Goal: Task Accomplishment & Management: Use online tool/utility

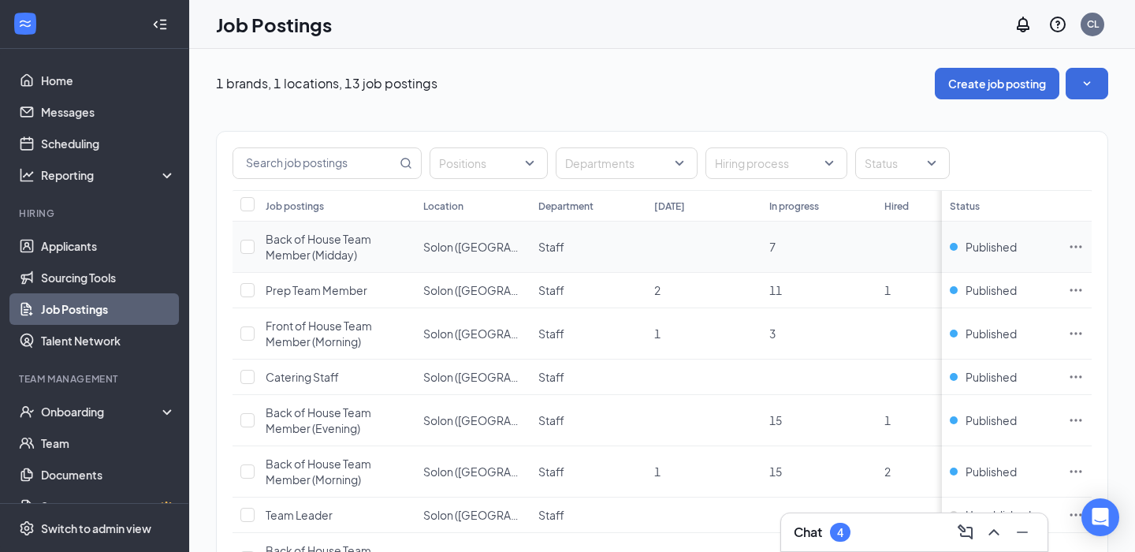
click at [1081, 224] on td at bounding box center [1076, 246] width 32 height 51
click at [1079, 233] on td at bounding box center [1076, 246] width 32 height 51
click at [1077, 242] on icon "Ellipses" at bounding box center [1076, 247] width 16 height 16
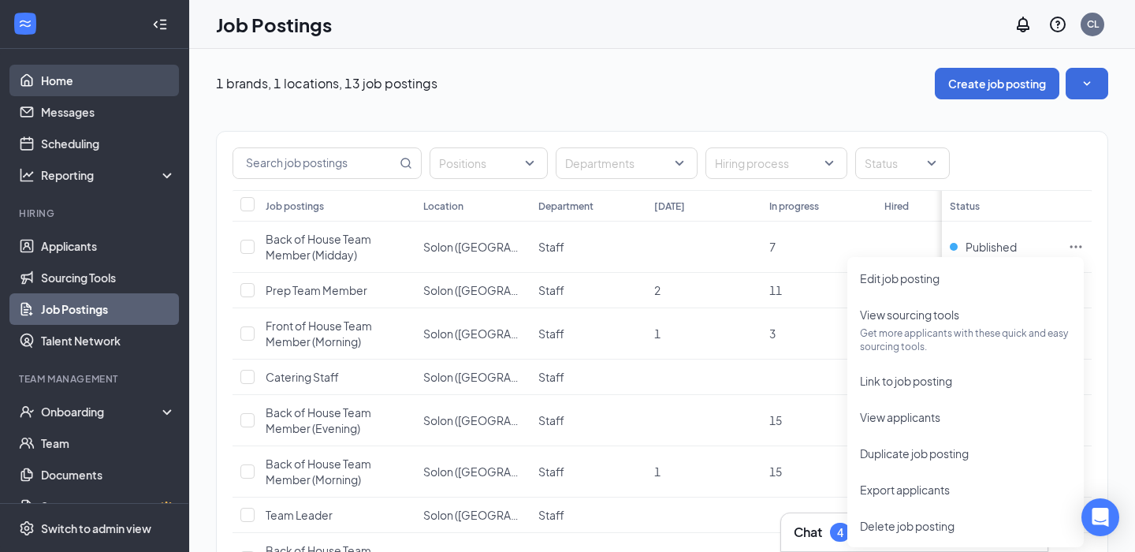
click at [127, 82] on link "Home" at bounding box center [108, 81] width 135 height 32
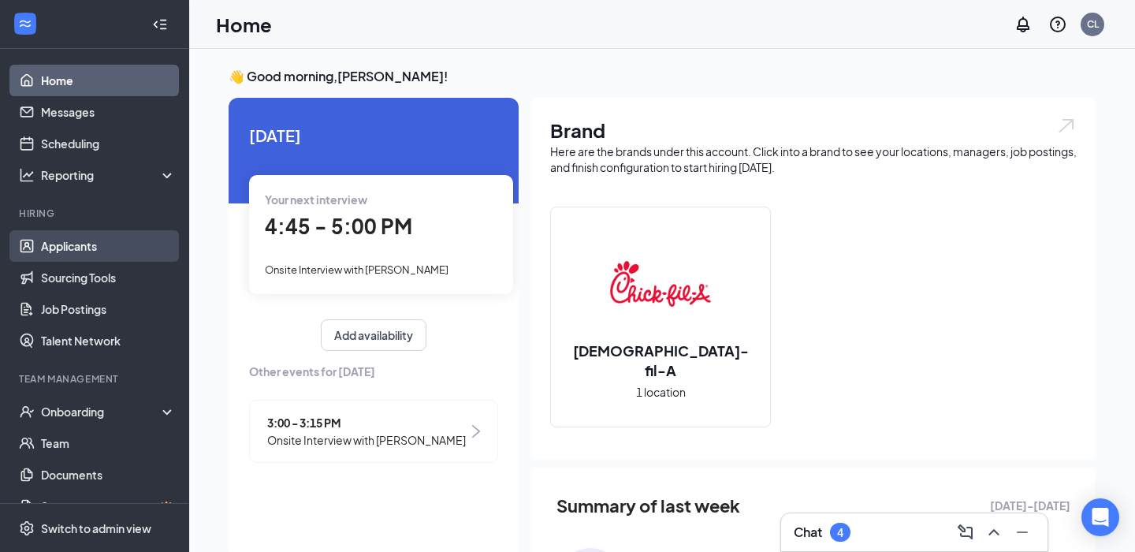
click at [107, 248] on link "Applicants" at bounding box center [108, 246] width 135 height 32
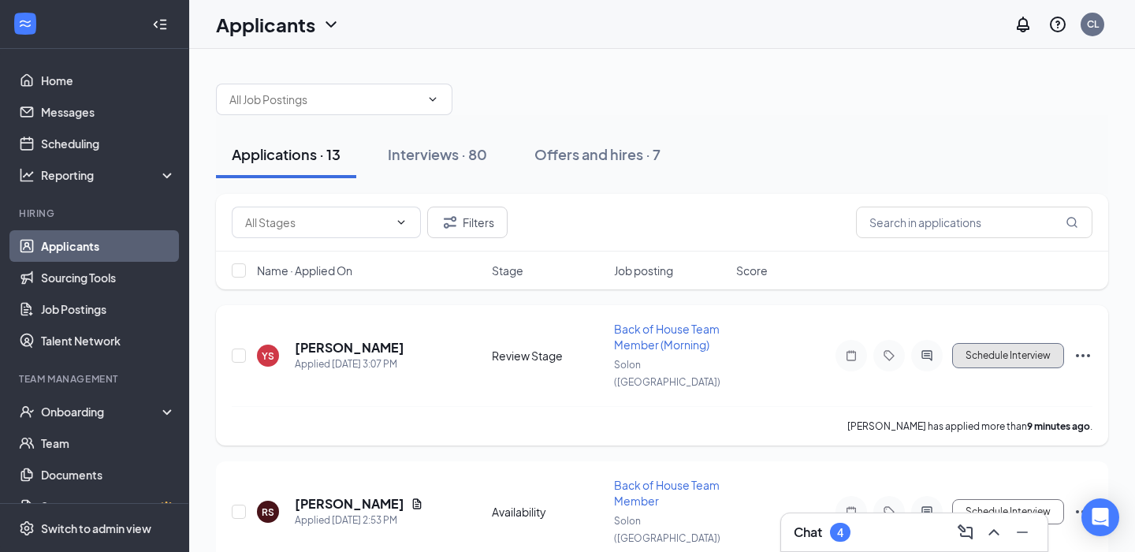
click at [1006, 355] on button "Schedule Interview" at bounding box center [1008, 355] width 112 height 25
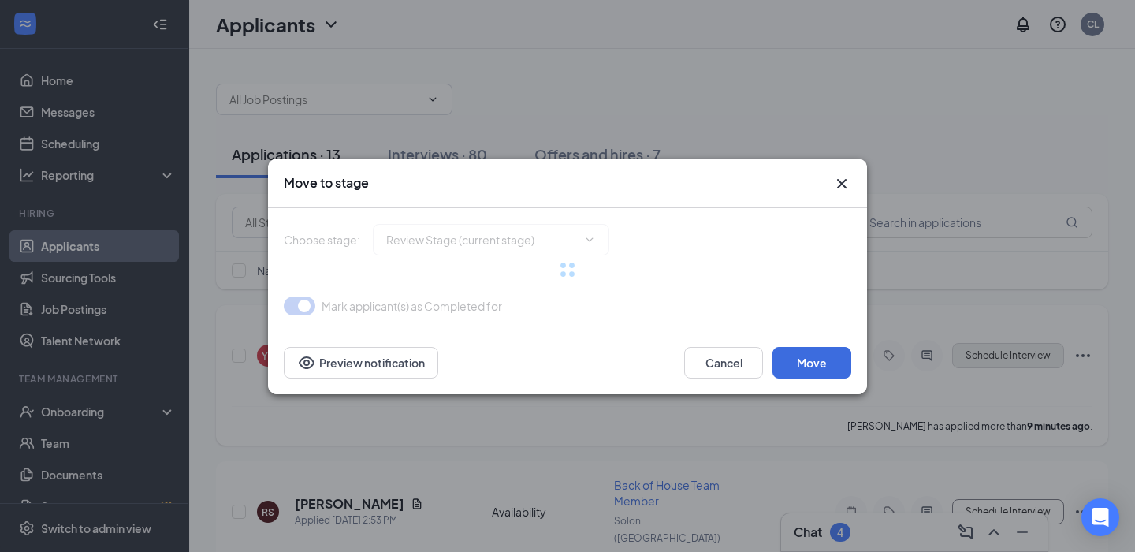
type input "Onsite Interview (next stage)"
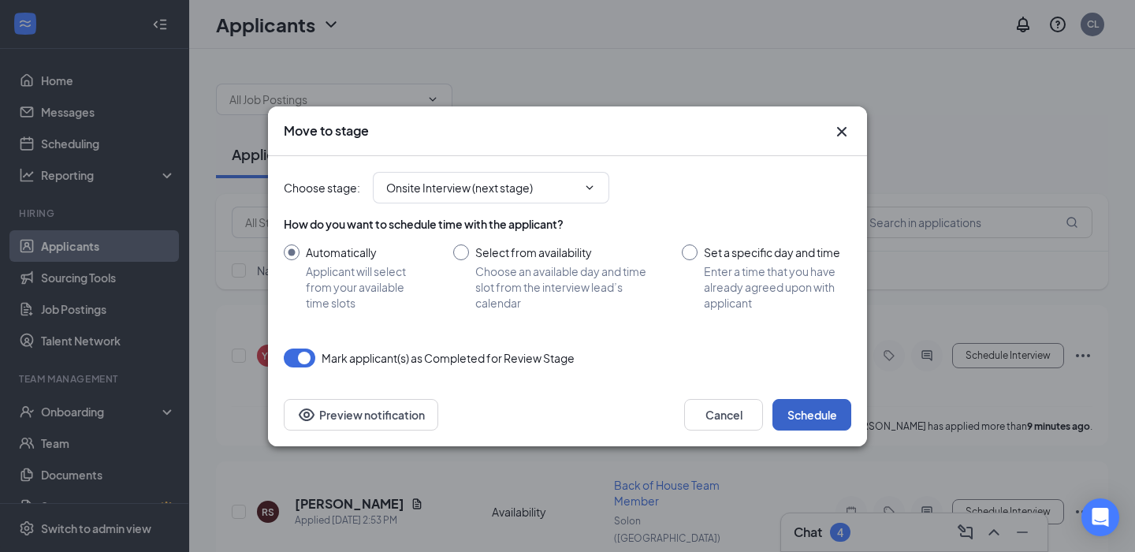
click at [797, 404] on button "Schedule" at bounding box center [811, 415] width 79 height 32
click at [796, 399] on button "button" at bounding box center [811, 415] width 79 height 32
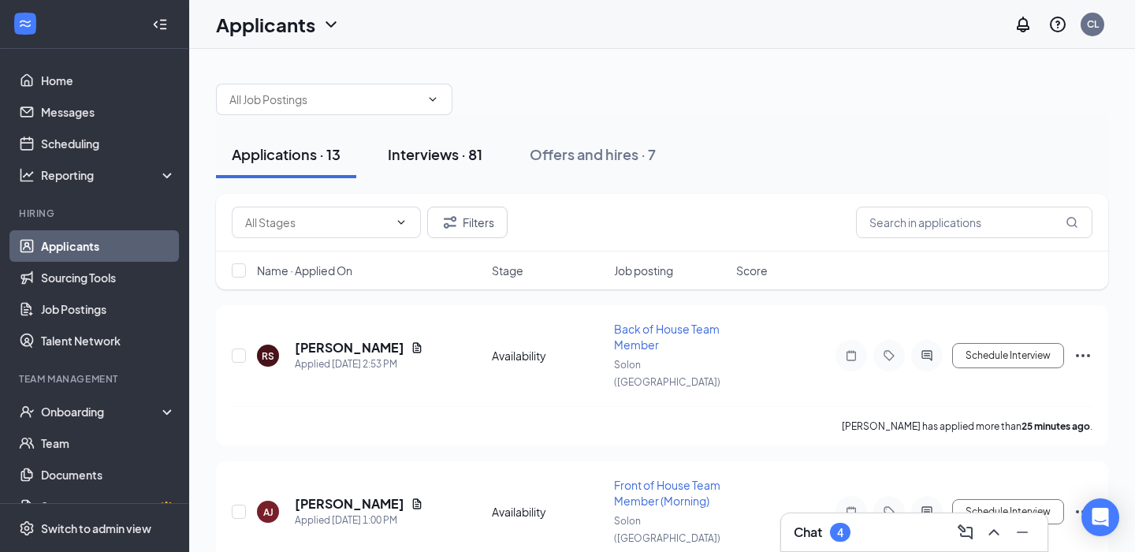
click at [422, 133] on button "Interviews · 81" at bounding box center [435, 154] width 126 height 47
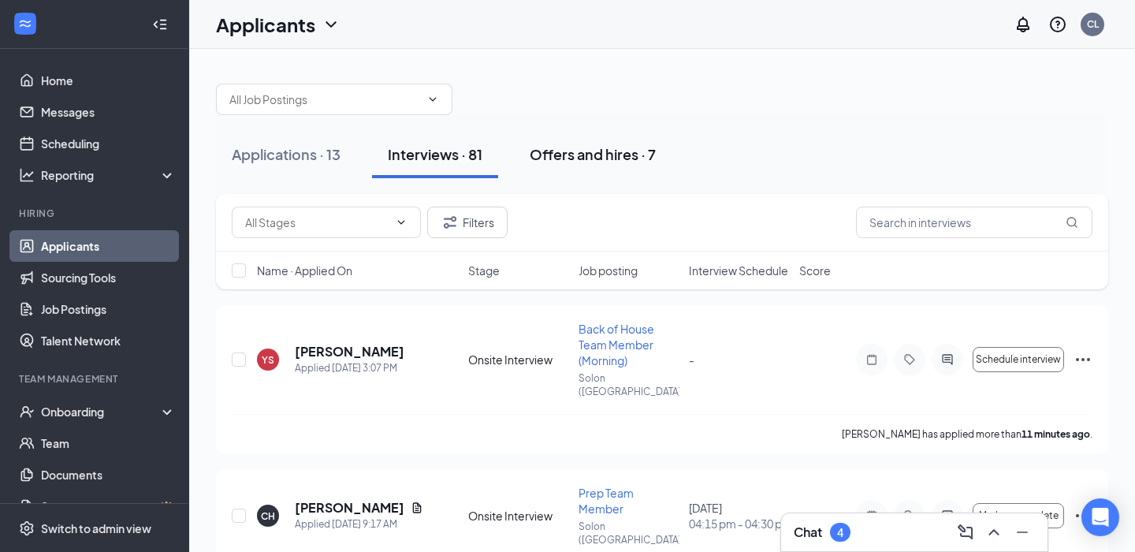
click at [590, 147] on div "Offers and hires · 7" at bounding box center [593, 154] width 126 height 20
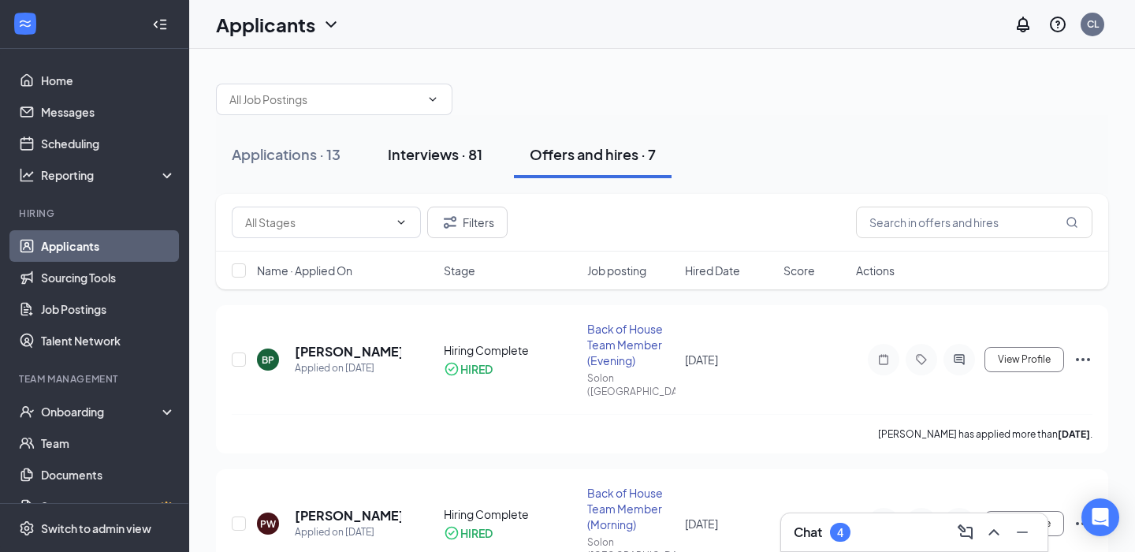
click at [437, 155] on div "Interviews · 81" at bounding box center [435, 154] width 95 height 20
